Goal: Use online tool/utility: Utilize a website feature to perform a specific function

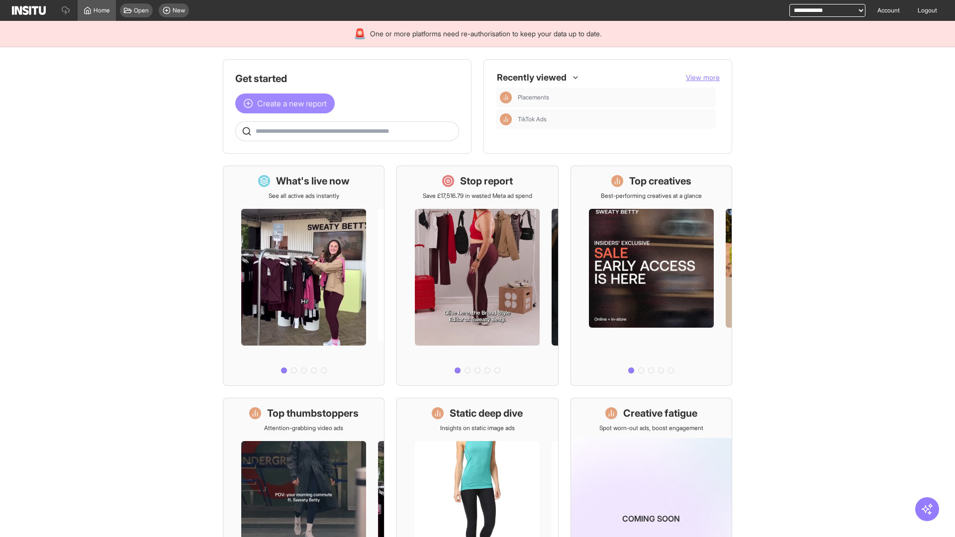
click at [288, 104] on span "Create a new report" at bounding box center [292, 104] width 70 height 12
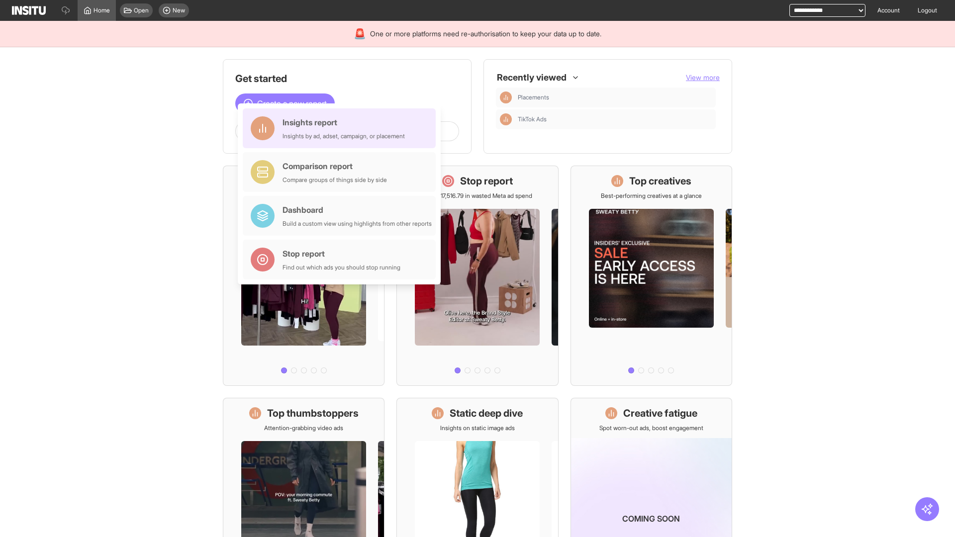
click at [342, 128] on div "Insights report Insights by ad, adset, campaign, or placement" at bounding box center [344, 128] width 122 height 24
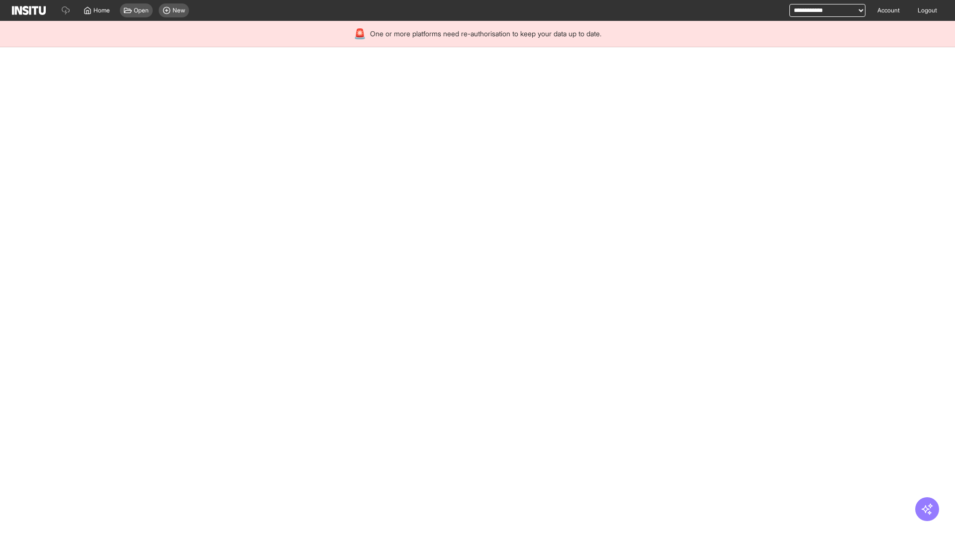
select select "**"
